Goal: Information Seeking & Learning: Find specific fact

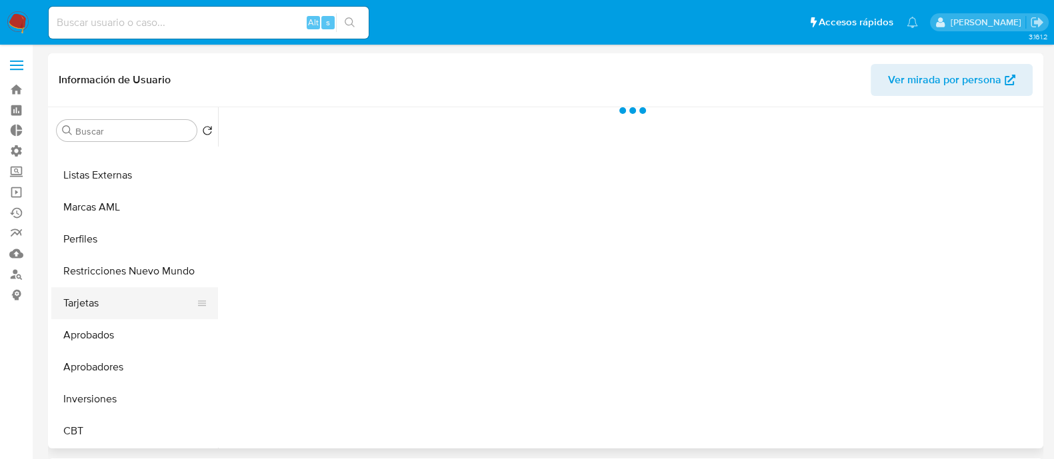
scroll to position [83, 0]
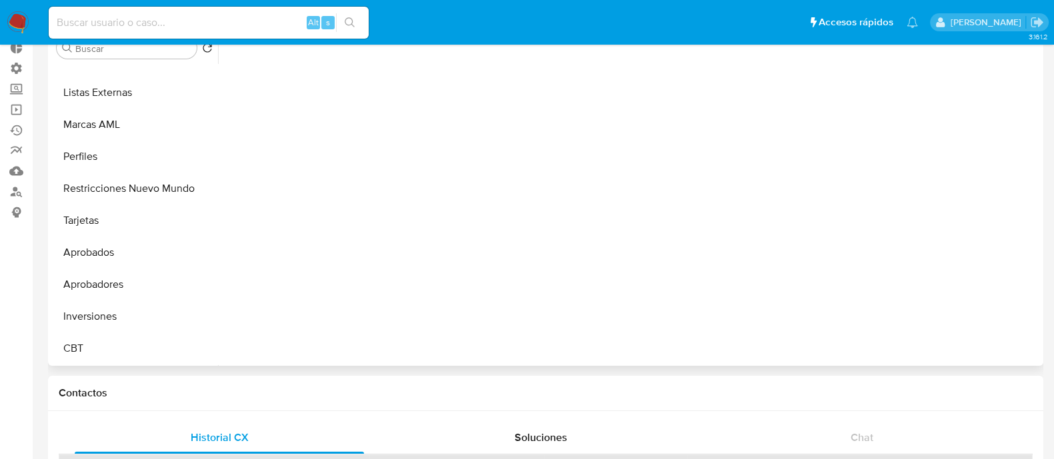
select select "10"
click at [121, 45] on button "KYC" at bounding box center [129, 29] width 156 height 32
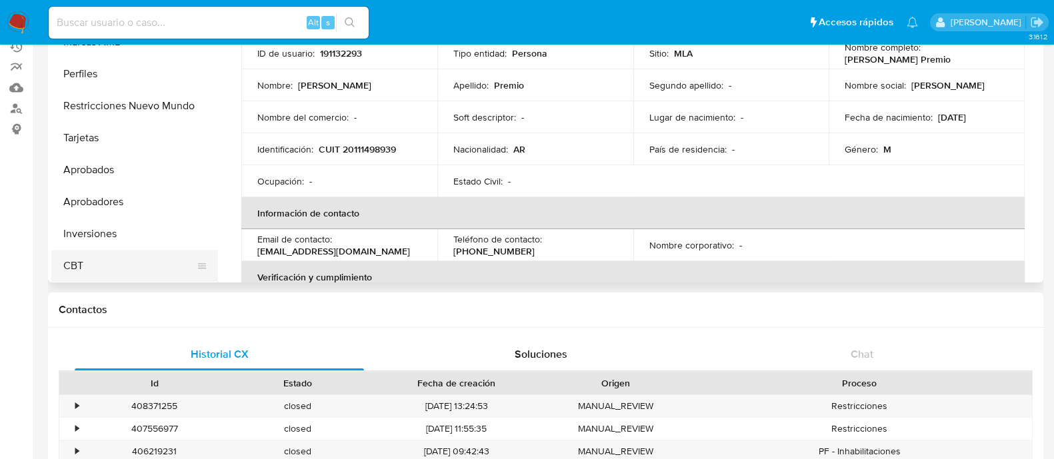
scroll to position [691, 0]
click at [130, 107] on button "Restricciones Nuevo Mundo" at bounding box center [129, 105] width 156 height 32
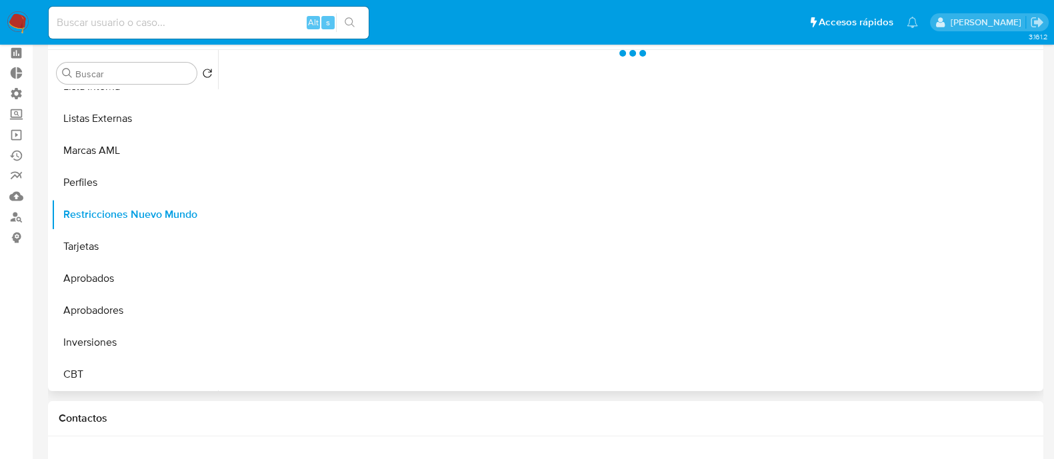
scroll to position [0, 0]
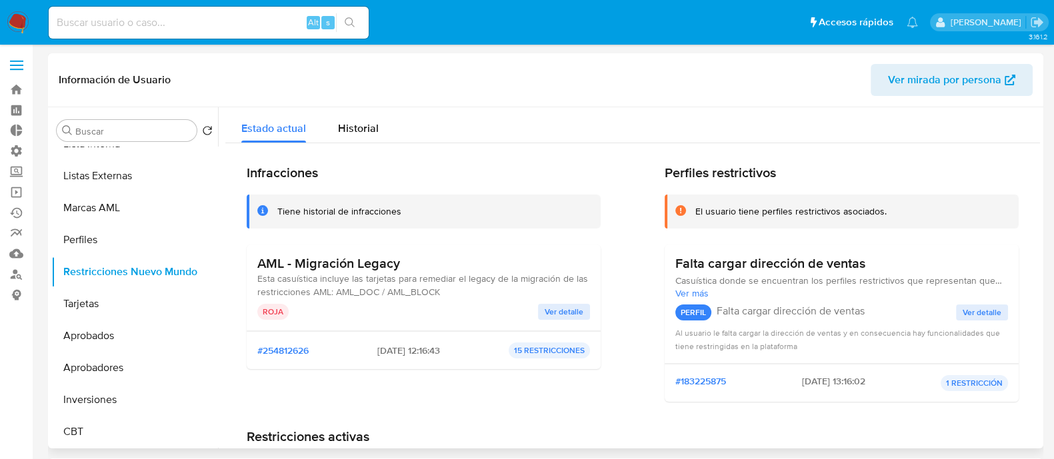
click at [561, 314] on span "Ver detalle" at bounding box center [564, 311] width 39 height 13
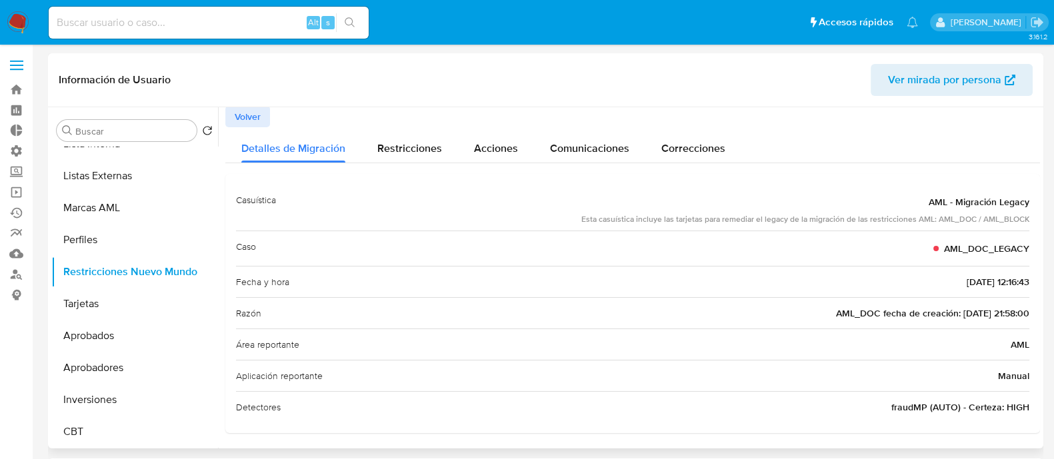
scroll to position [3, 0]
click at [151, 131] on input "Buscar" at bounding box center [133, 131] width 116 height 12
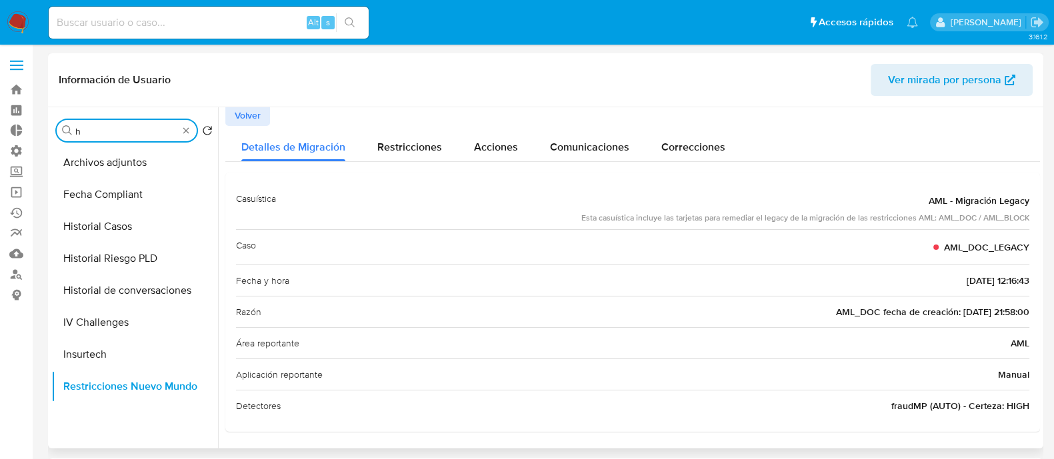
scroll to position [0, 0]
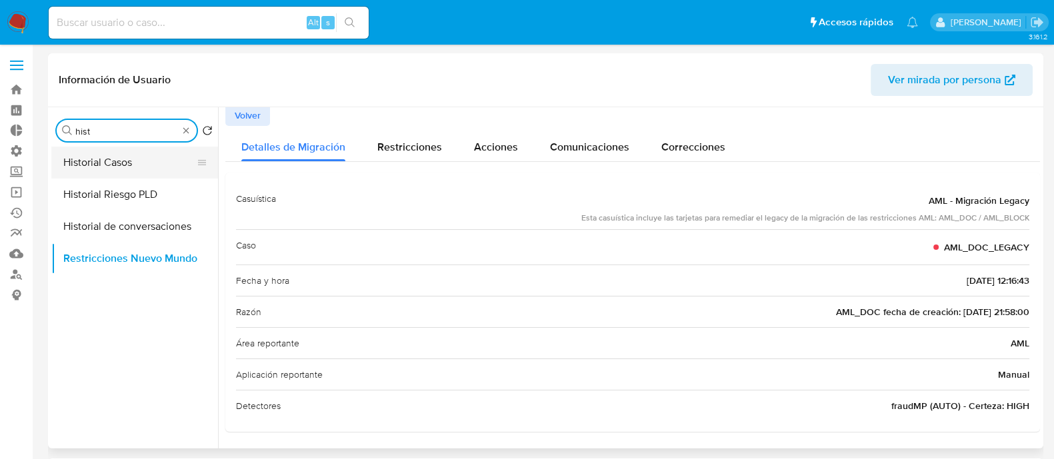
type input "hist"
click at [145, 159] on button "Historial Casos" at bounding box center [129, 163] width 156 height 32
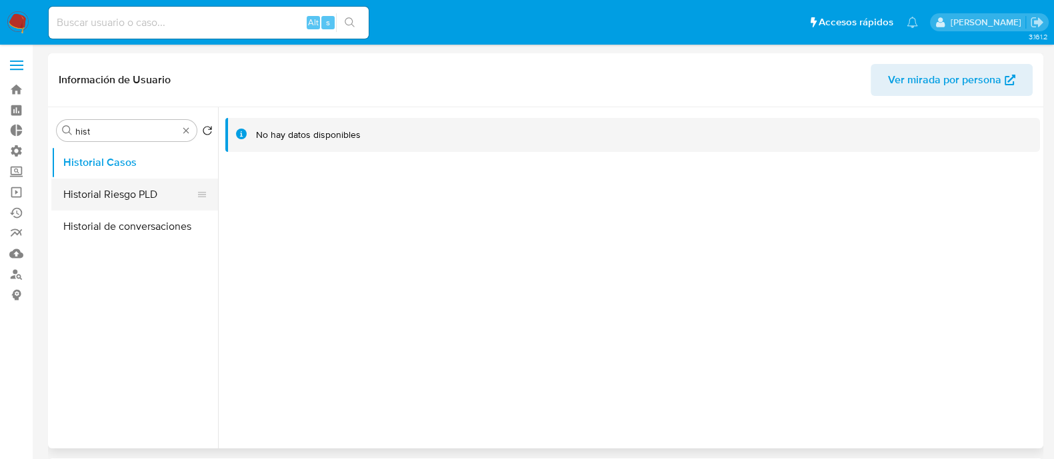
click at [147, 192] on button "Historial Riesgo PLD" at bounding box center [129, 195] width 156 height 32
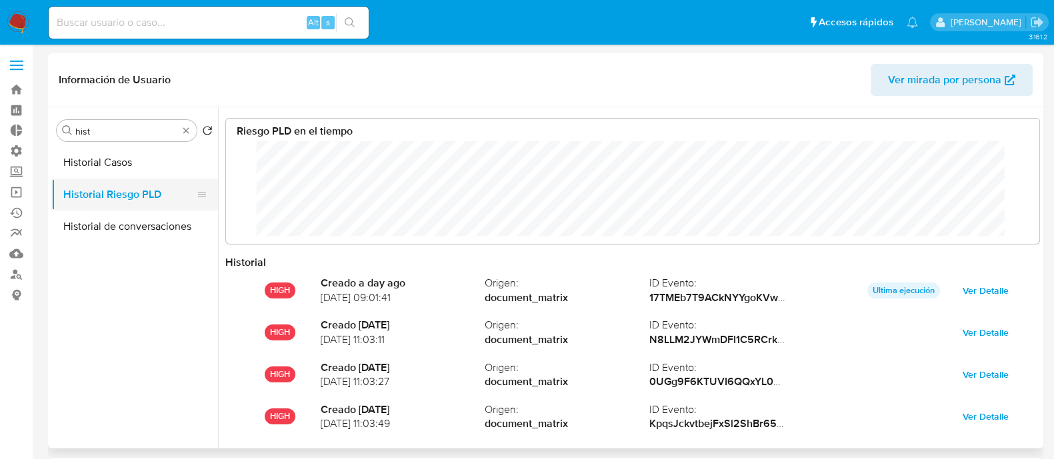
scroll to position [100, 787]
click at [149, 224] on button "Historial de conversaciones" at bounding box center [129, 227] width 156 height 32
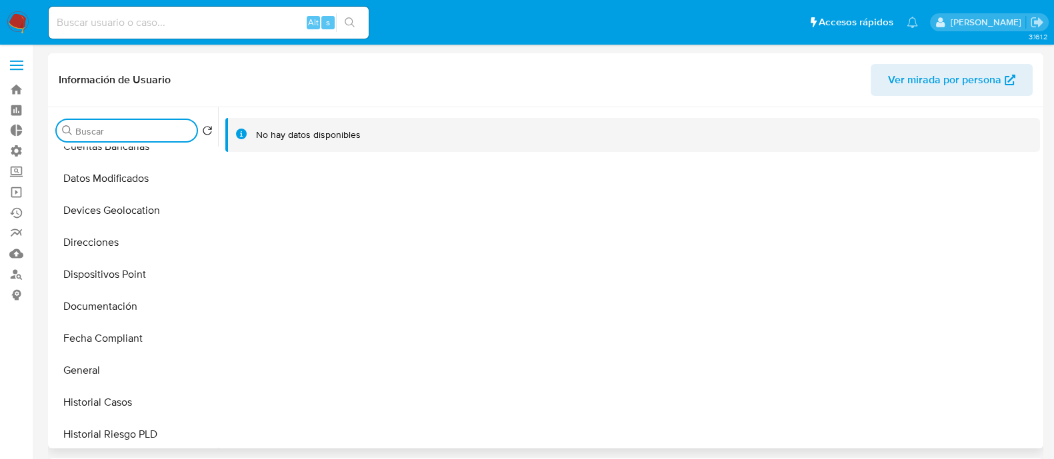
scroll to position [333, 0]
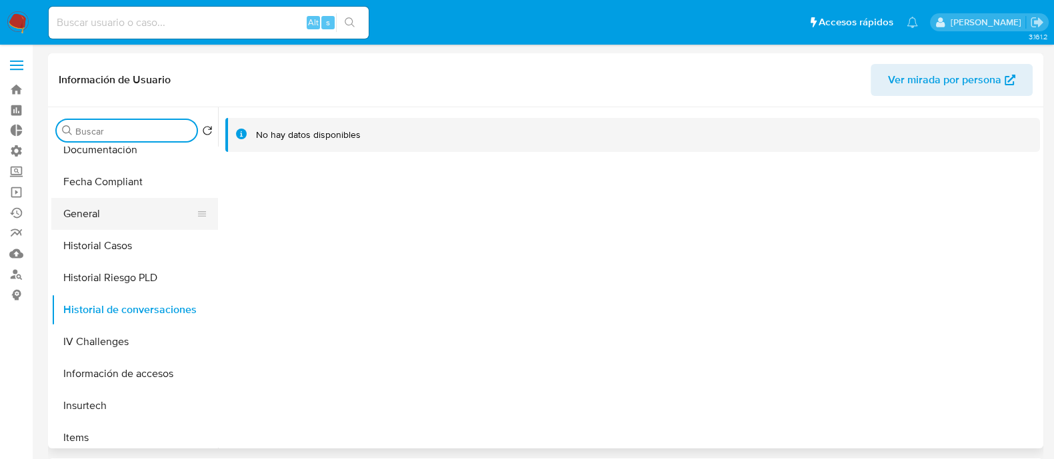
click at [135, 221] on button "General" at bounding box center [129, 214] width 156 height 32
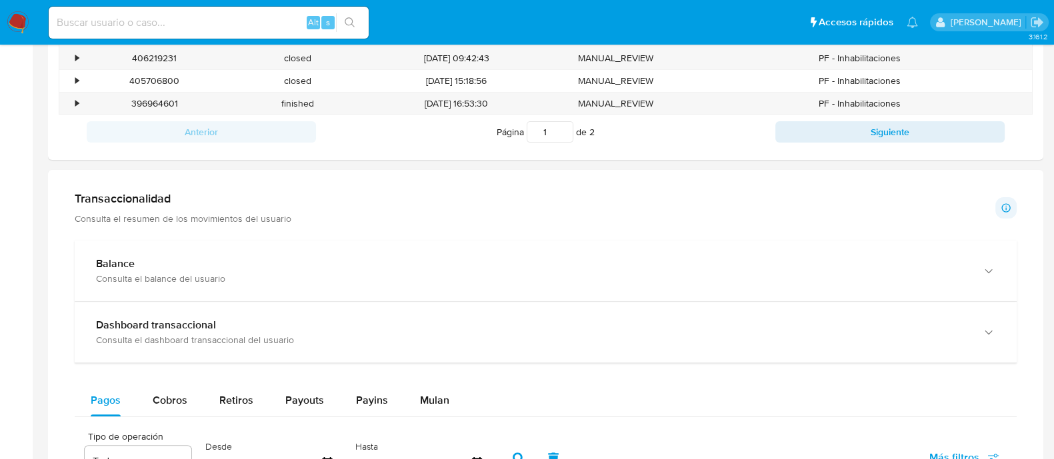
scroll to position [393, 0]
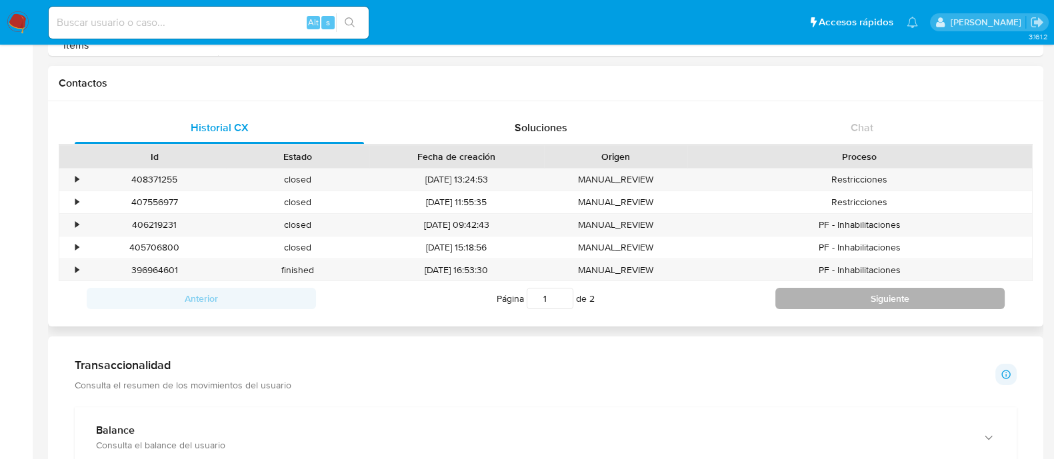
click at [783, 305] on button "Siguiente" at bounding box center [889, 298] width 229 height 21
type input "2"
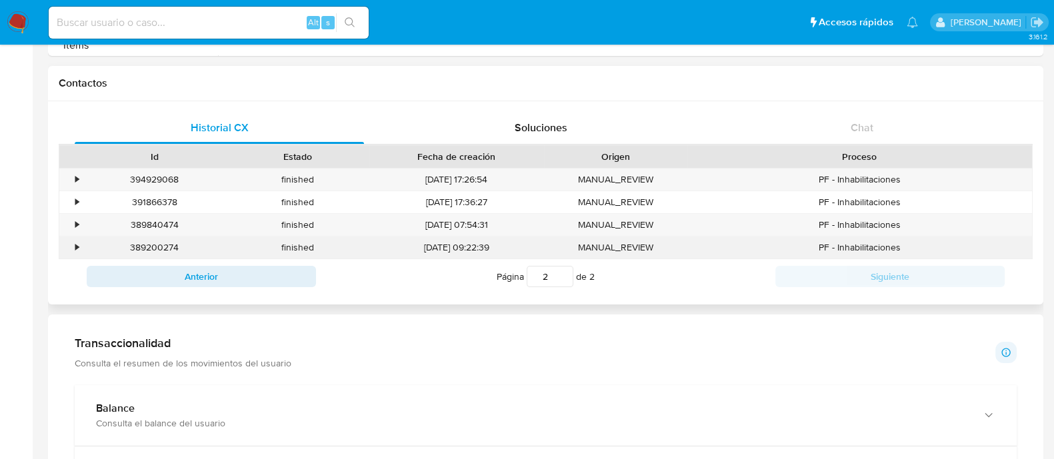
click at [73, 242] on div "•" at bounding box center [70, 248] width 23 height 22
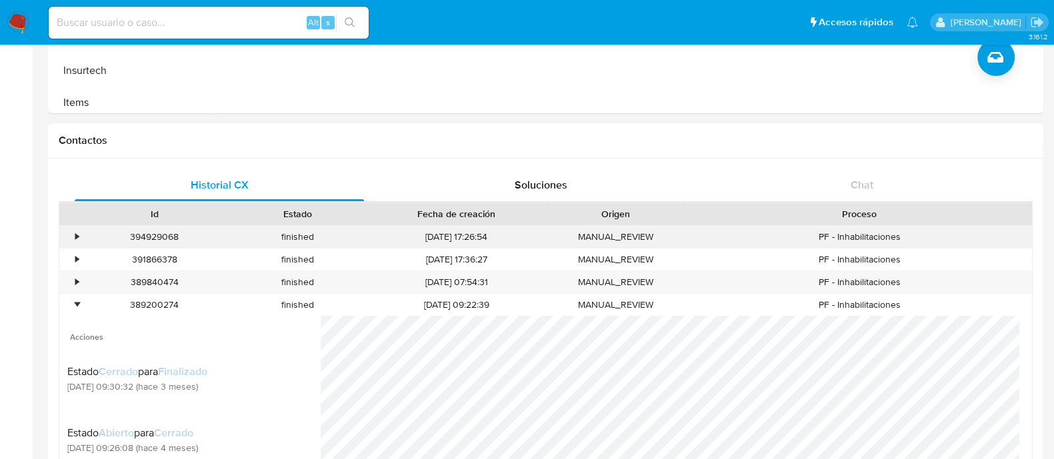
scroll to position [309, 0]
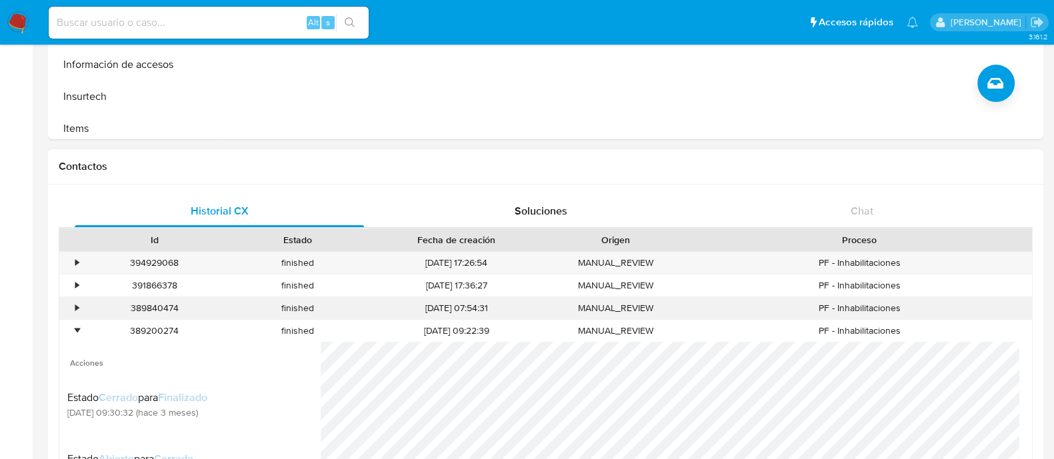
click at [70, 313] on div "•" at bounding box center [70, 308] width 23 height 22
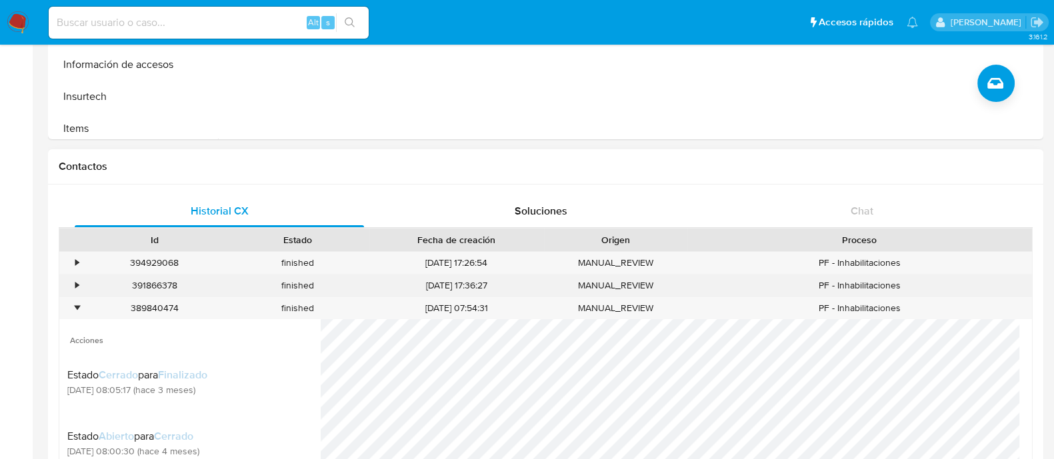
click at [83, 278] on div "391866378" at bounding box center [154, 286] width 143 height 22
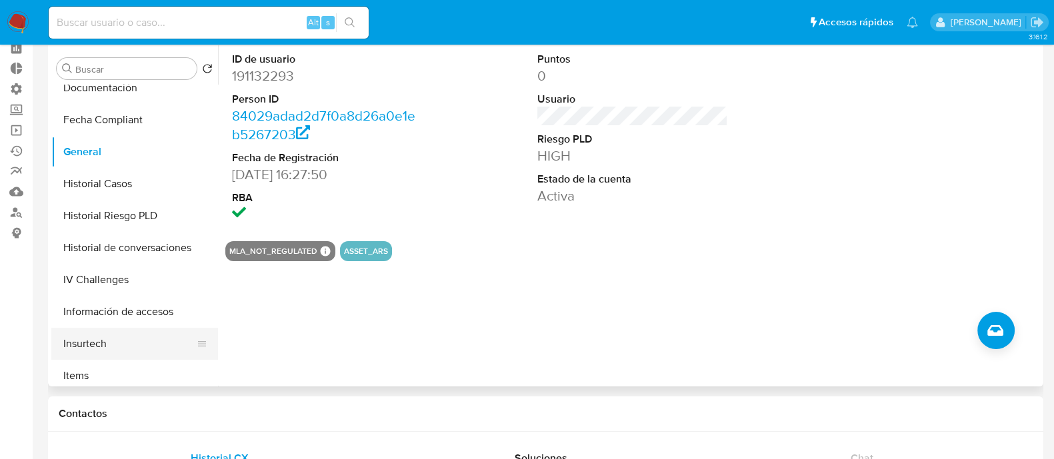
scroll to position [83, 0]
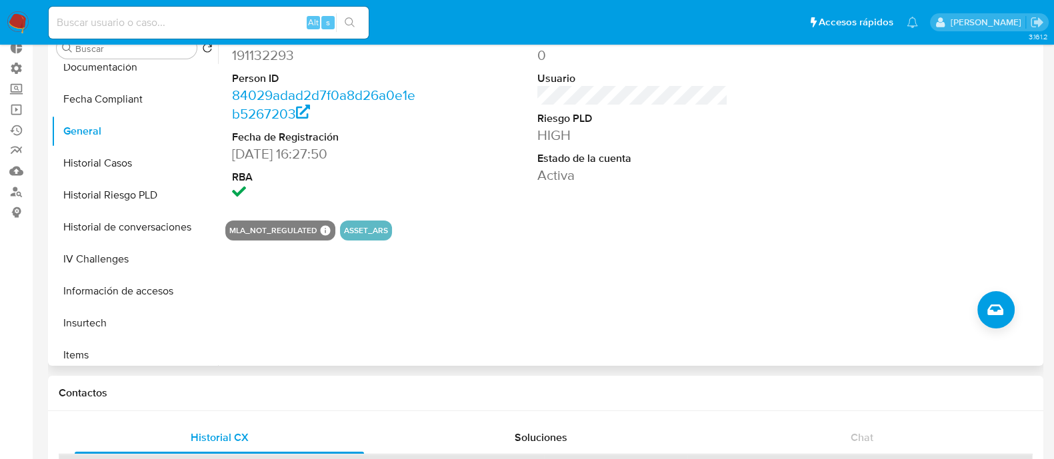
click at [257, 51] on dd "191132293" at bounding box center [327, 55] width 191 height 19
copy dd "191132293"
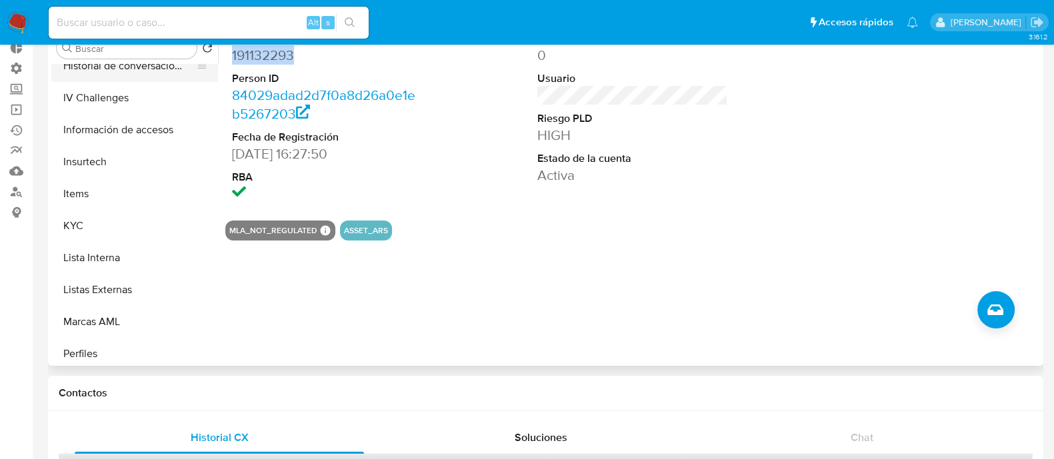
scroll to position [583, 0]
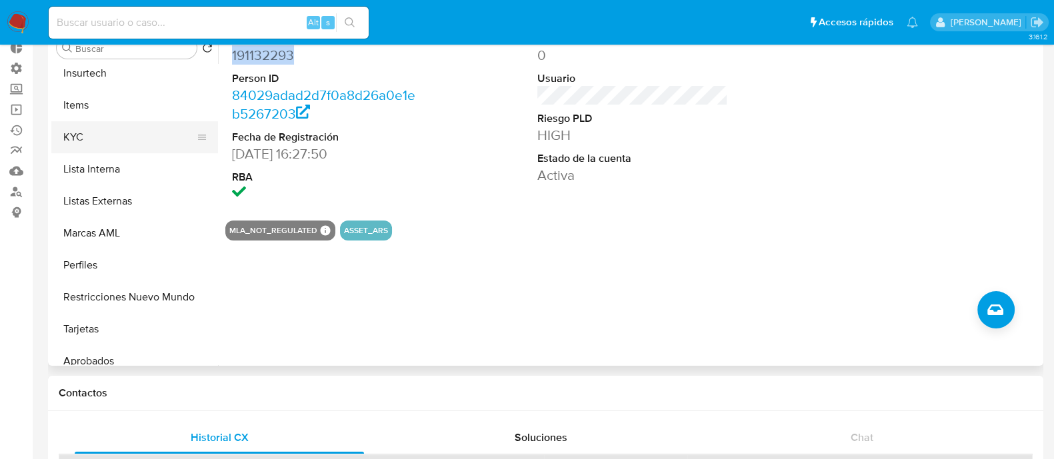
click at [113, 141] on button "KYC" at bounding box center [129, 137] width 156 height 32
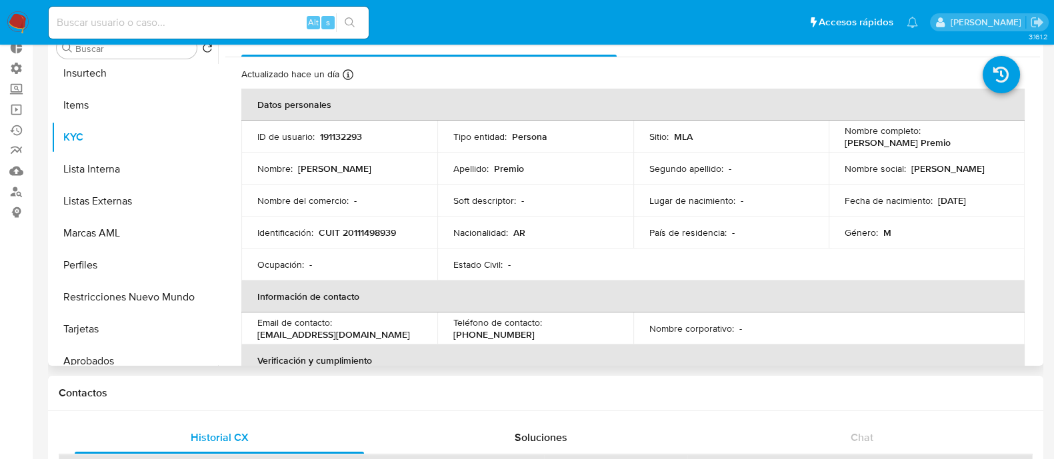
click at [505, 289] on th "Información de contacto" at bounding box center [632, 297] width 783 height 32
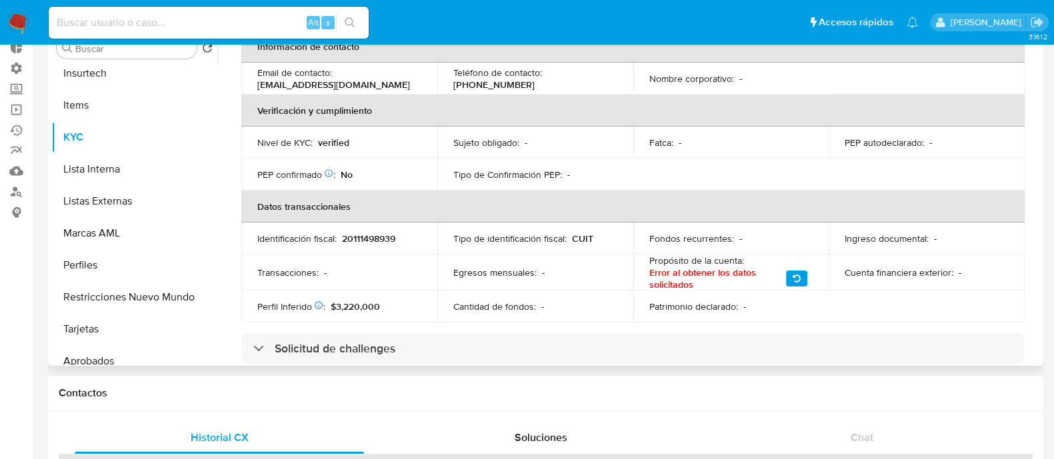
scroll to position [417, 0]
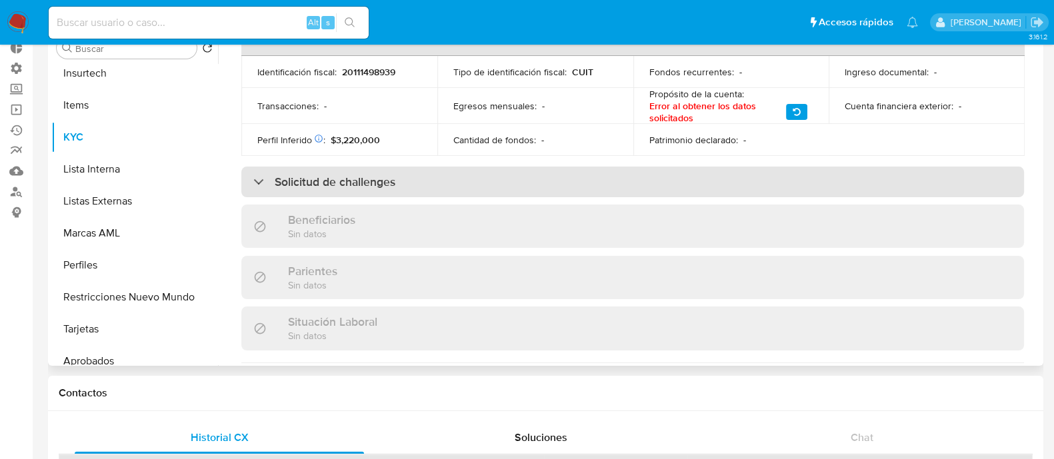
click at [430, 187] on div "Solicitud de challenges" at bounding box center [632, 182] width 783 height 31
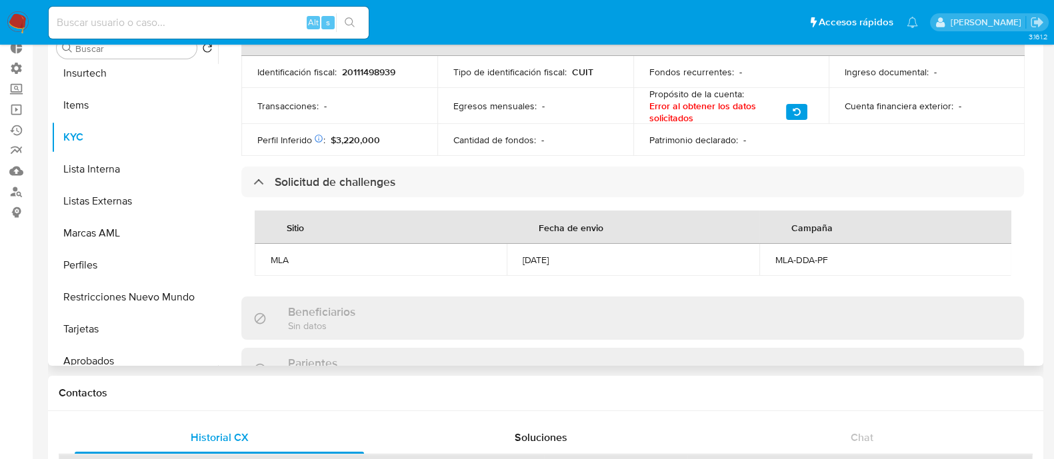
click at [797, 115] on span "button" at bounding box center [797, 111] width 8 height 13
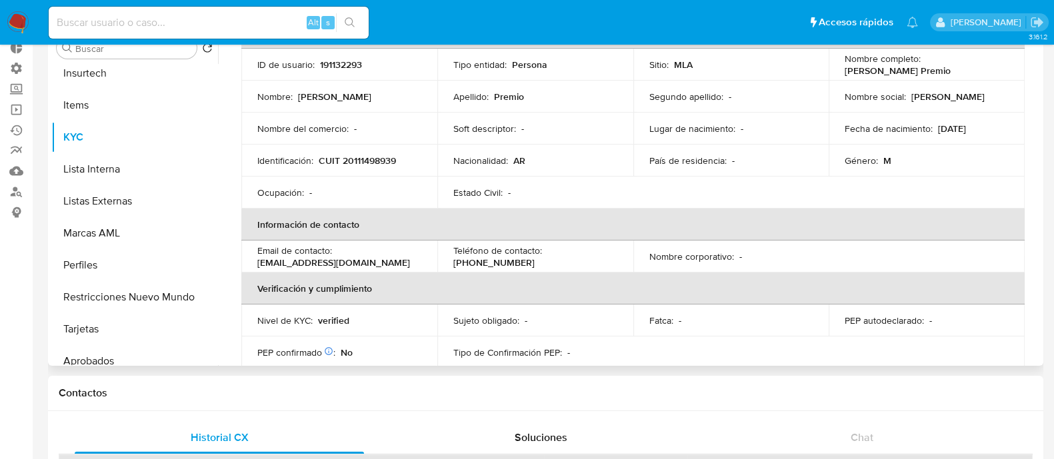
scroll to position [0, 0]
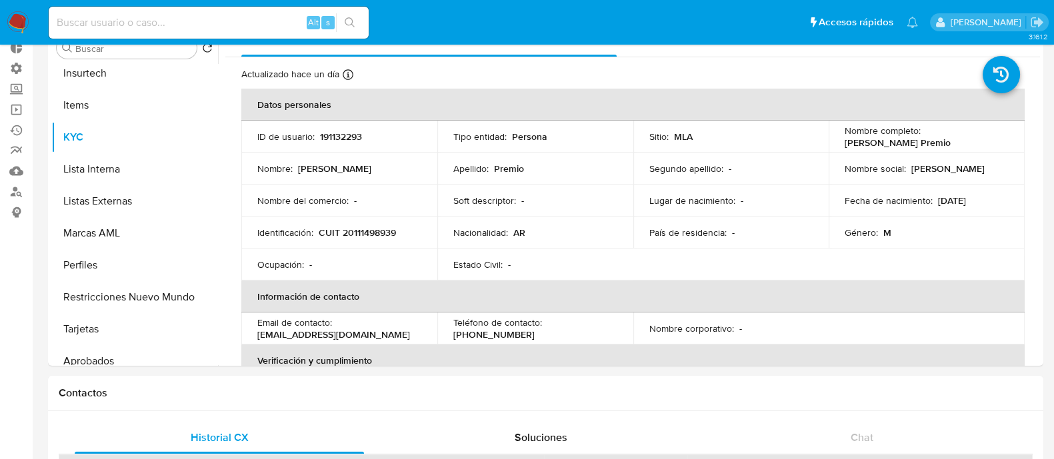
click at [867, 141] on p "[PERSON_NAME] Premio" at bounding box center [898, 143] width 106 height 12
drag, startPoint x: 833, startPoint y: 139, endPoint x: 922, endPoint y: 141, distance: 88.7
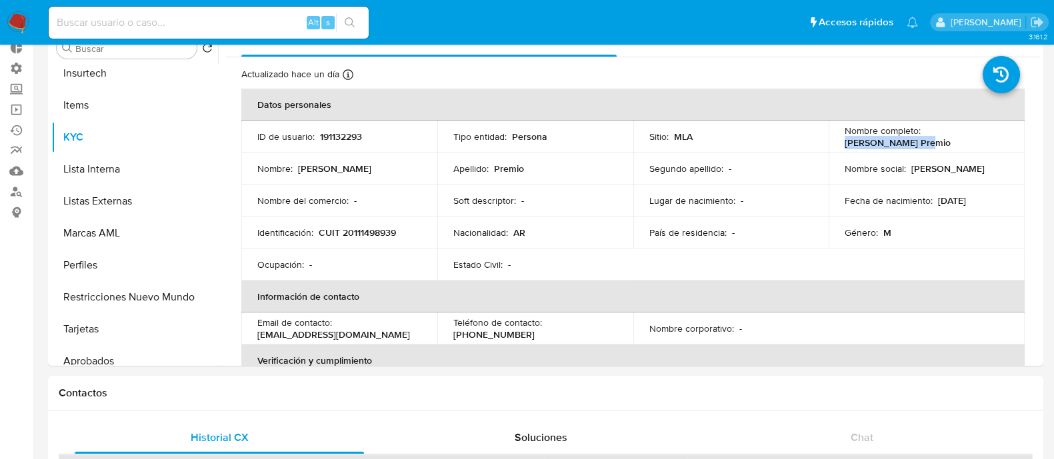
click at [922, 141] on td "Nombre completo : [PERSON_NAME] Premio" at bounding box center [927, 137] width 196 height 32
copy p "[PERSON_NAME] Premio"
click at [363, 227] on p "CUIT 20111498939" at bounding box center [357, 233] width 77 height 12
copy p "20111498939"
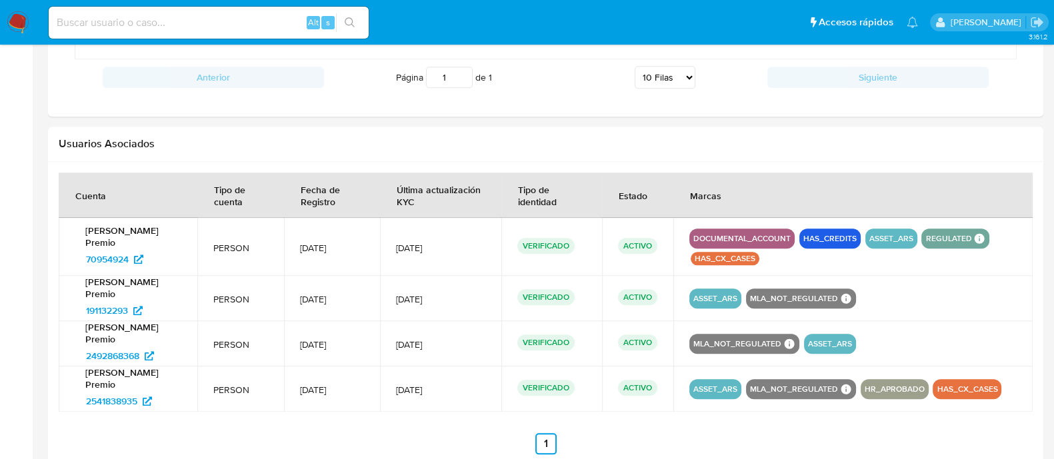
scroll to position [1846, 0]
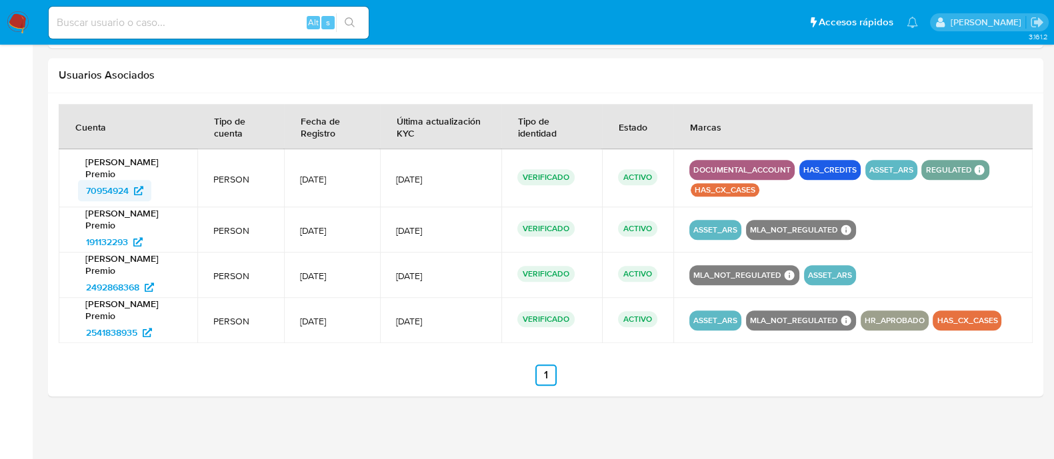
drag, startPoint x: 83, startPoint y: 198, endPoint x: 82, endPoint y: 191, distance: 6.8
click at [83, 195] on td "[PERSON_NAME] Premio 70954924" at bounding box center [128, 178] width 139 height 58
drag, startPoint x: 63, startPoint y: 181, endPoint x: 130, endPoint y: 181, distance: 66.7
click at [130, 181] on td "[PERSON_NAME] Premio 70954924" at bounding box center [128, 178] width 139 height 58
drag, startPoint x: 72, startPoint y: 280, endPoint x: 141, endPoint y: 280, distance: 69.3
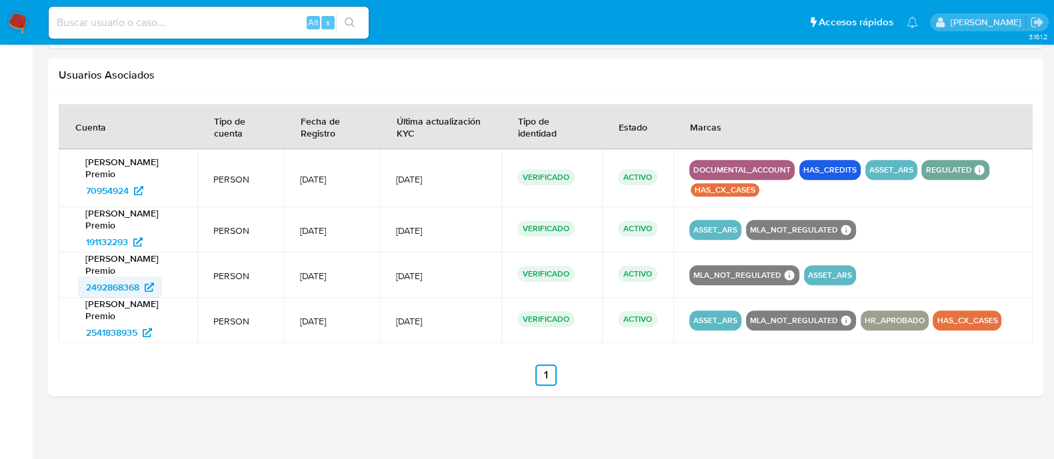
click at [141, 280] on td "[PERSON_NAME] Premio 2492868368" at bounding box center [128, 275] width 139 height 45
click at [140, 25] on input at bounding box center [209, 22] width 320 height 17
paste input "2492868368"
click at [133, 25] on input "2492868368" at bounding box center [209, 22] width 320 height 17
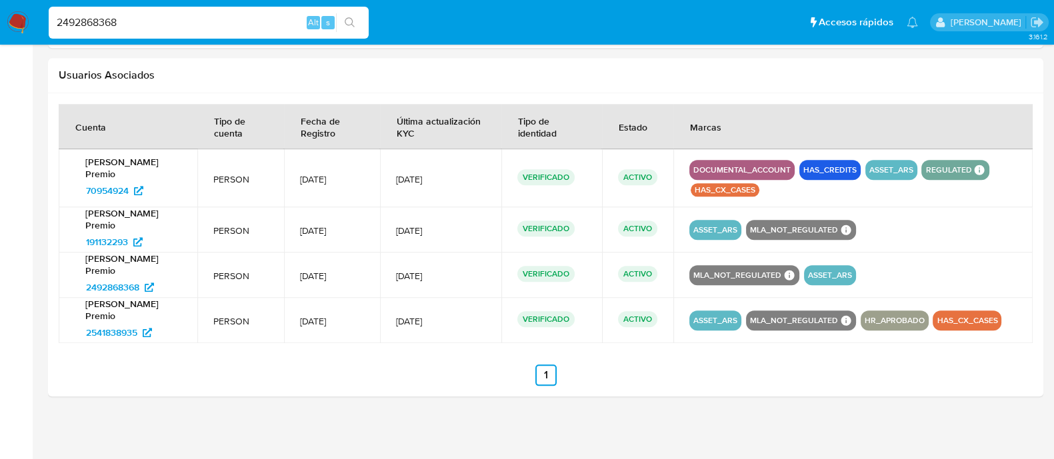
type input "2492868368"
drag, startPoint x: 69, startPoint y: 327, endPoint x: 135, endPoint y: 325, distance: 66.0
click at [135, 325] on td "[PERSON_NAME] Premio 2541838935" at bounding box center [128, 320] width 139 height 45
